Goal: Entertainment & Leisure: Consume media (video, audio)

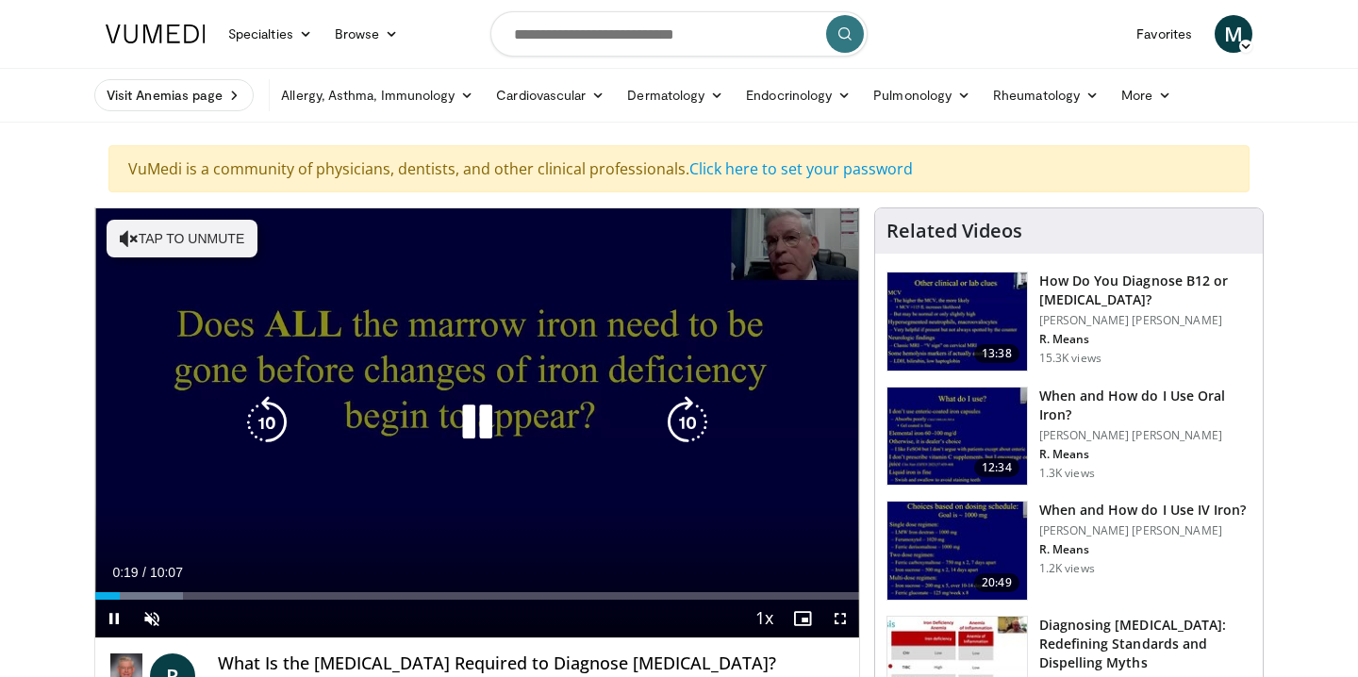
click at [135, 238] on icon "Video Player" at bounding box center [129, 238] width 19 height 19
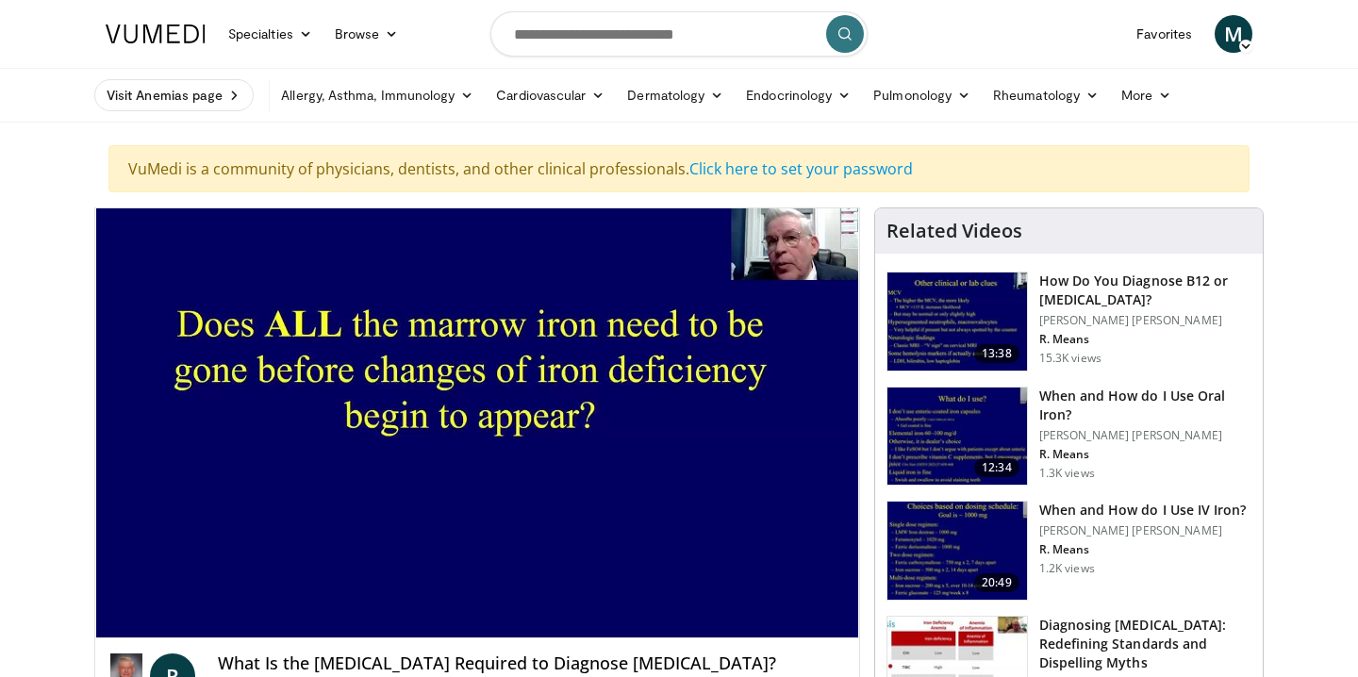
click at [345, 656] on h4 "What Is the Serum Ferritin Level Required to Diagnose Iron Deficiency?" at bounding box center [530, 664] width 625 height 21
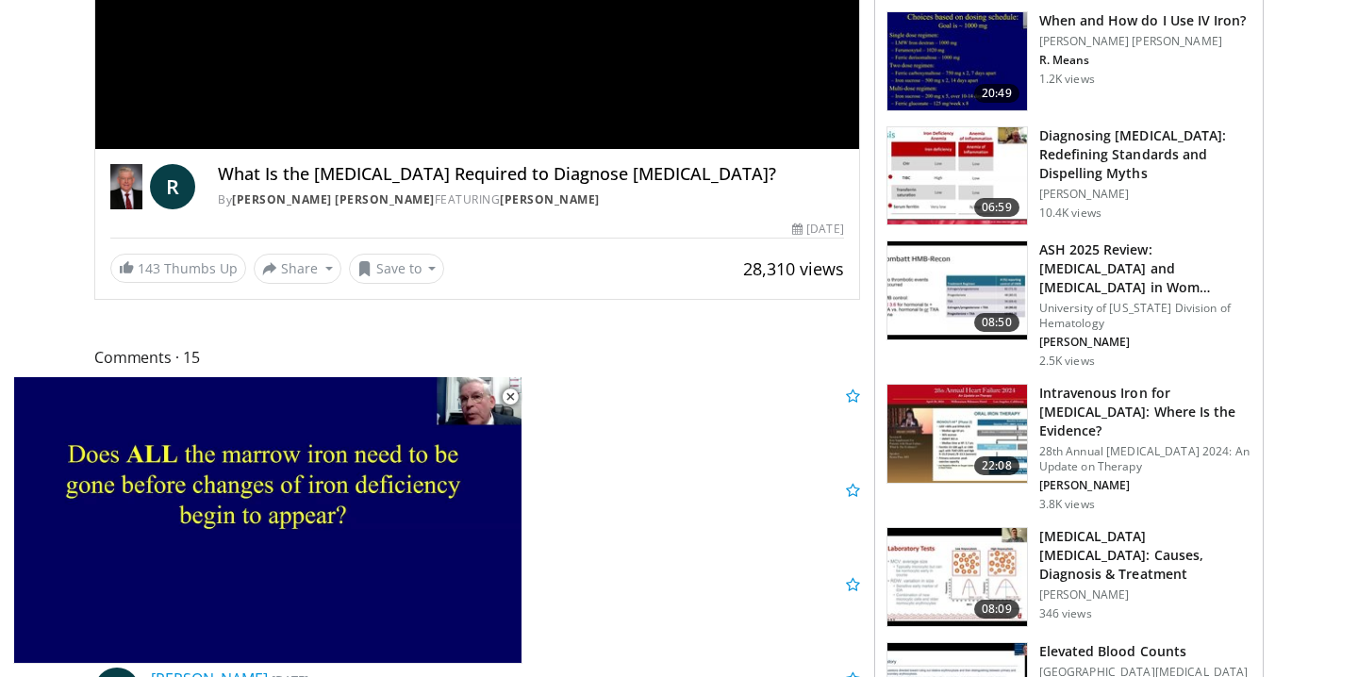
scroll to position [490, 0]
